Goal: Information Seeking & Learning: Learn about a topic

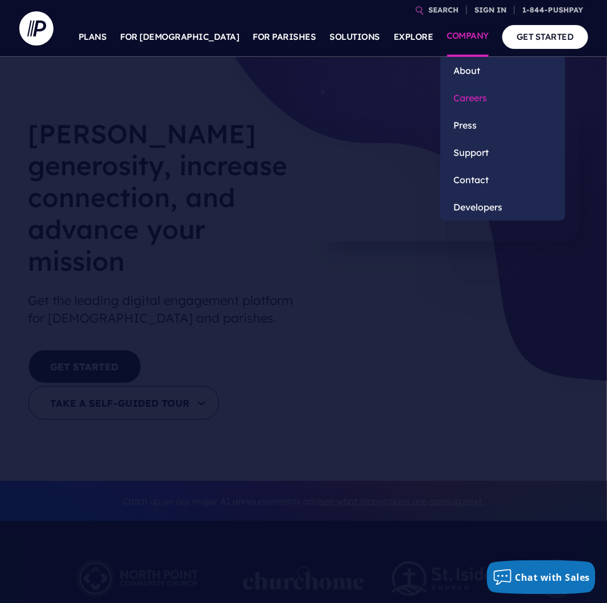
click at [480, 97] on link "Careers" at bounding box center [503, 97] width 125 height 27
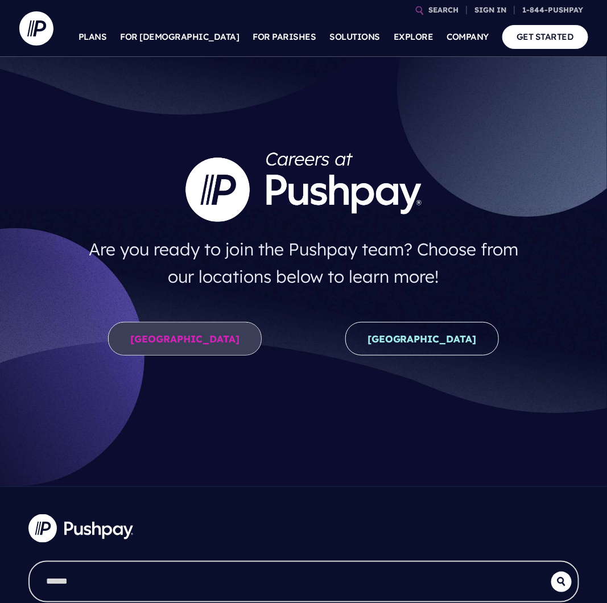
click at [219, 341] on link "United States" at bounding box center [185, 339] width 154 height 34
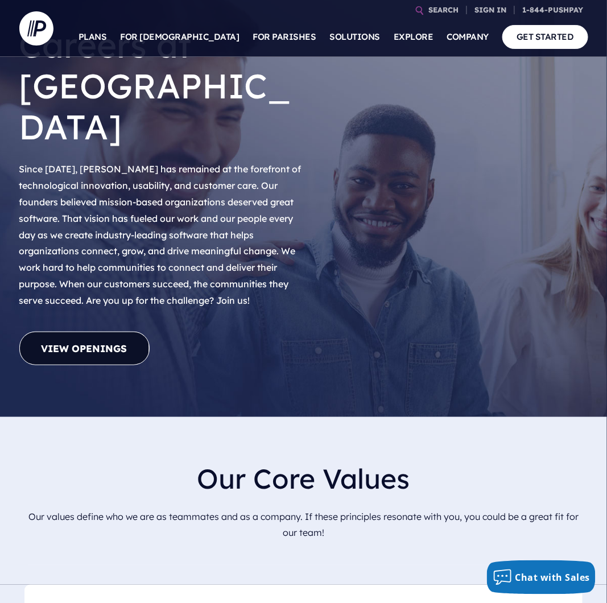
click at [131, 332] on link "View Openings" at bounding box center [84, 349] width 130 height 34
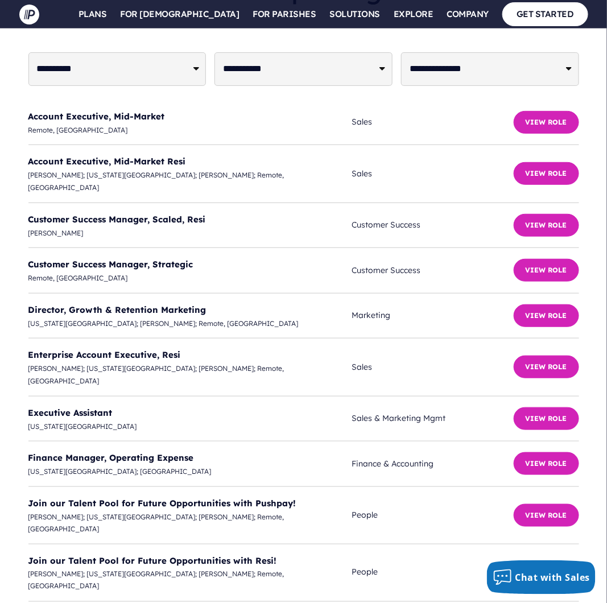
scroll to position [3680, 0]
